Goal: Information Seeking & Learning: Find specific fact

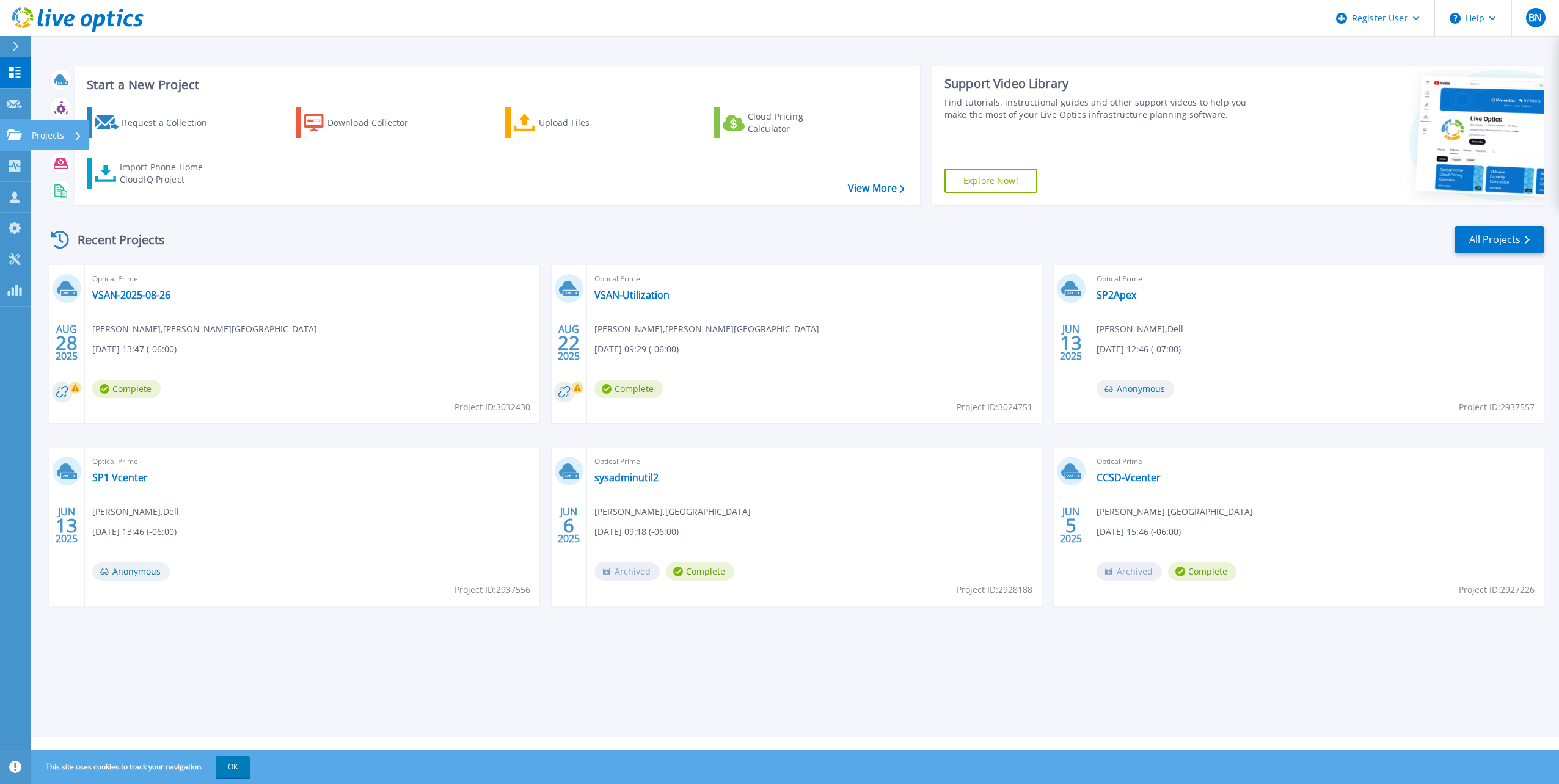
click at [13, 126] on link "Projects Projects" at bounding box center [15, 135] width 30 height 31
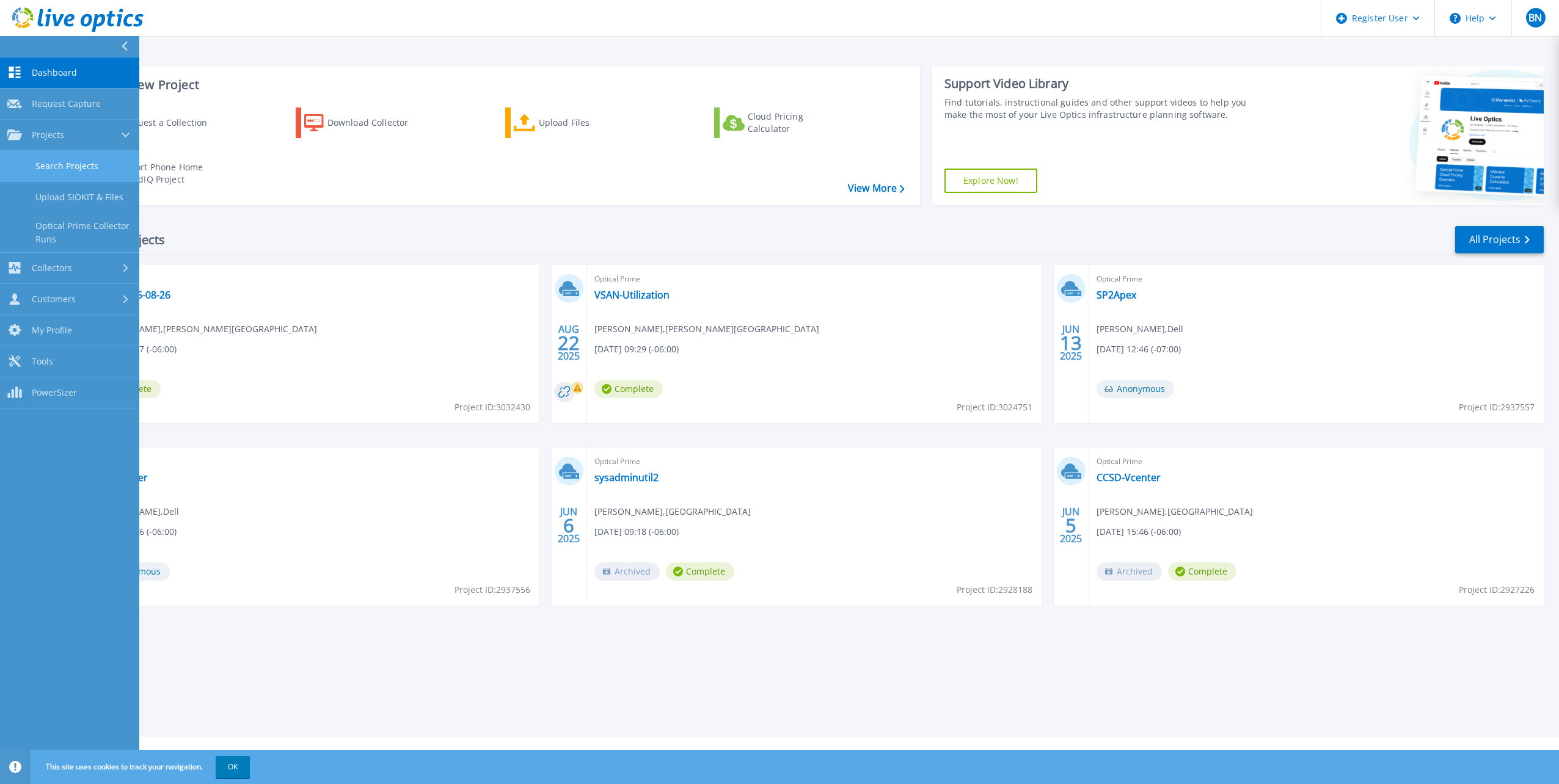
click at [75, 169] on link "Search Projects" at bounding box center [70, 166] width 139 height 31
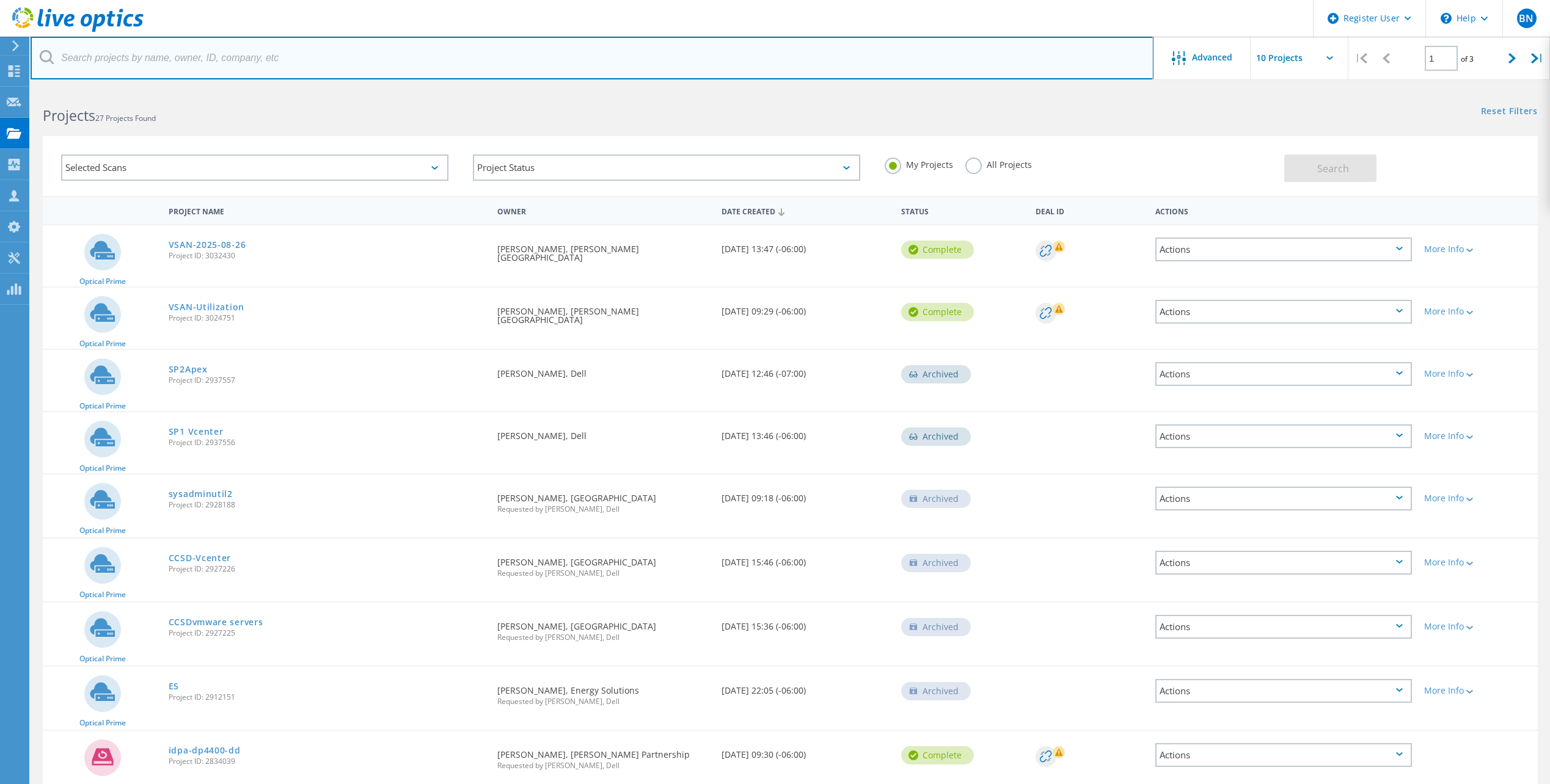
click at [189, 61] on input "text" at bounding box center [592, 58] width 1123 height 43
paste input "mvogt@caresynergynetwork.org"
type input "mvogt@caresynergynetwork.org"
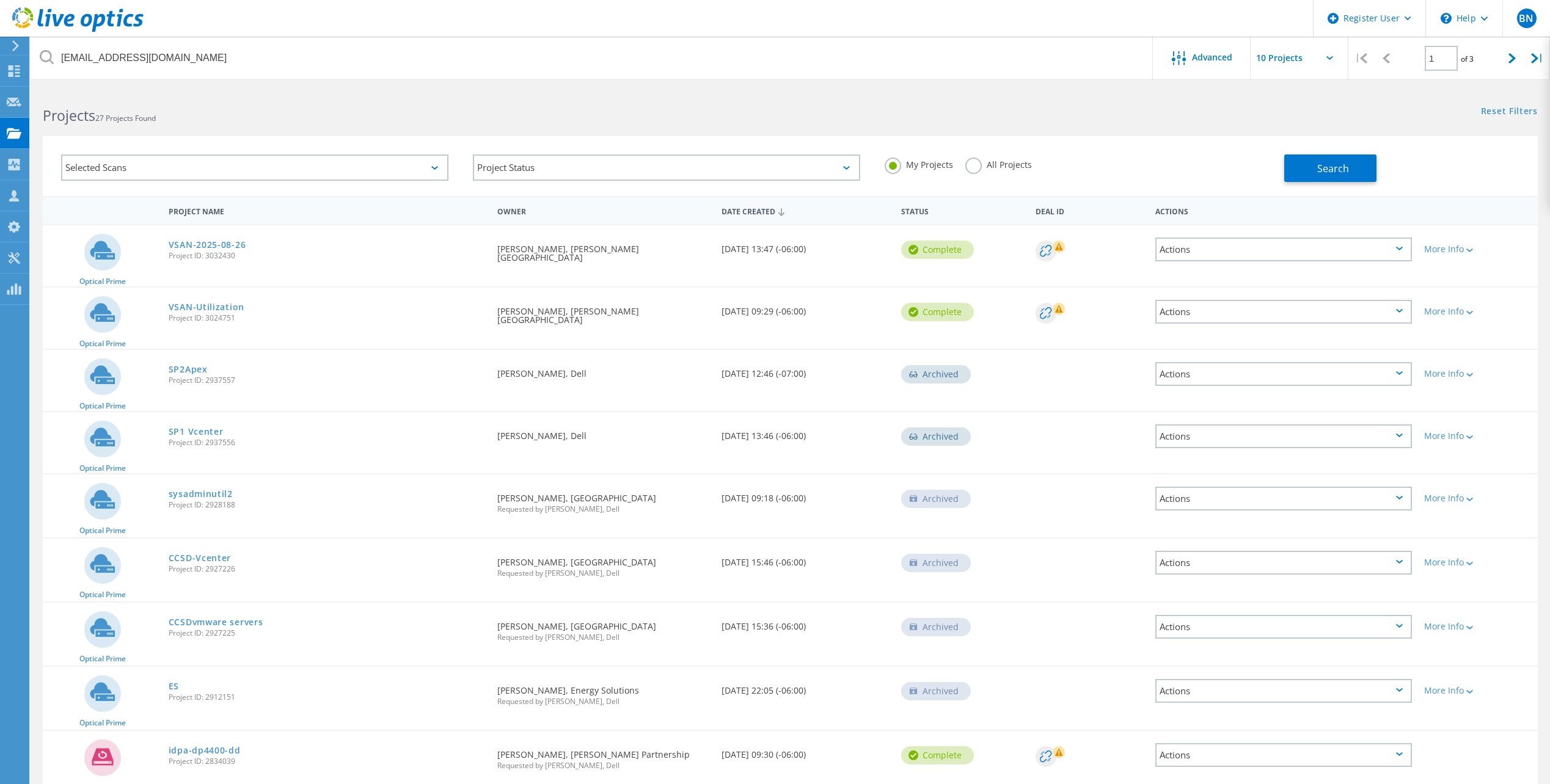
click at [966, 162] on label "All Projects" at bounding box center [998, 163] width 66 height 11
click at [0, 0] on input "All Projects" at bounding box center [0, 0] width 0 height 0
click at [1302, 166] on button "Search" at bounding box center [1330, 169] width 93 height 28
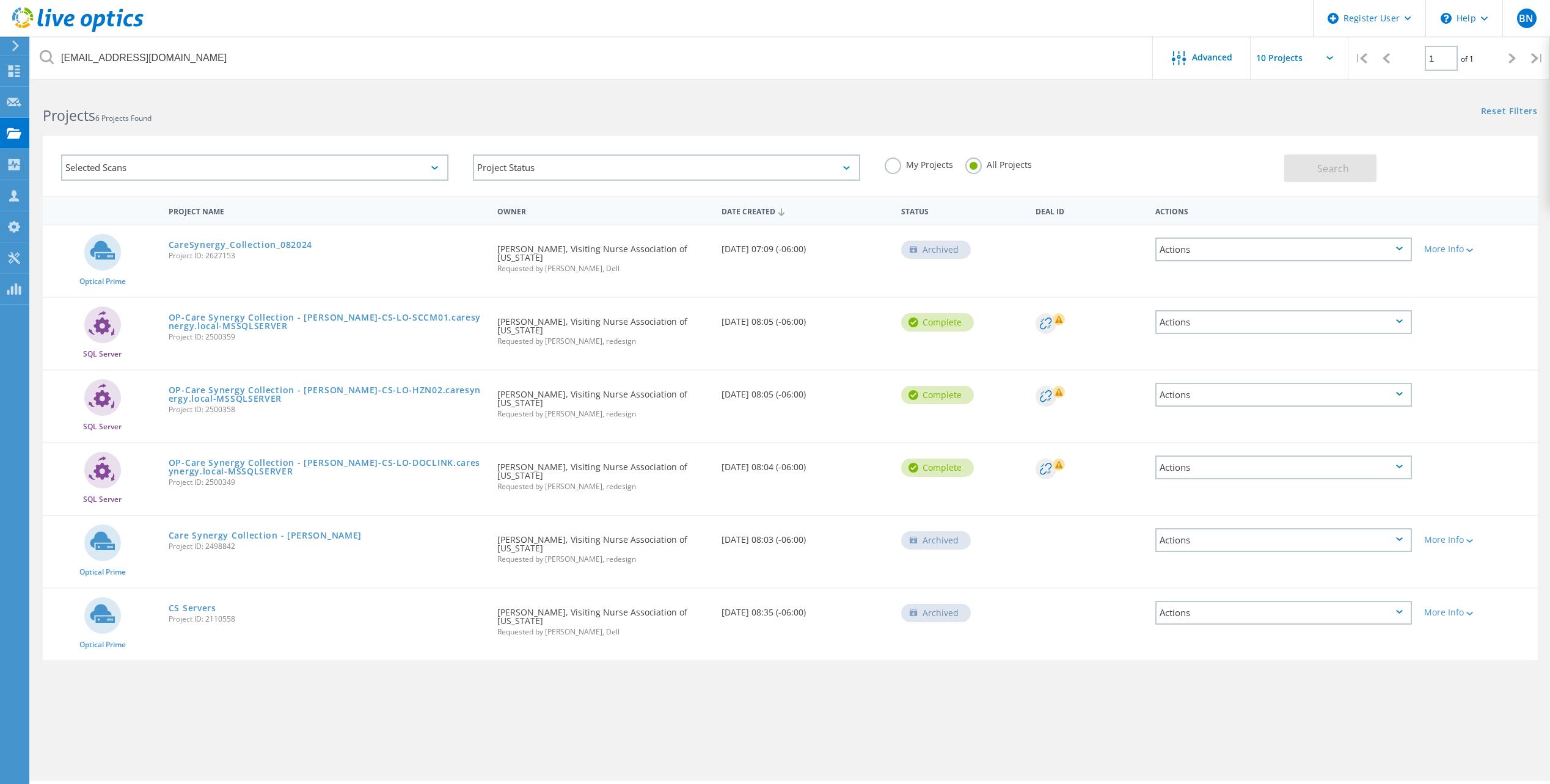
click at [1052, 270] on lo-project-search "mvogt@caresynergynetwork.org Advanced | 1 of 1 | Email Address Project Name Com…" at bounding box center [790, 380] width 1520 height 584
